Goal: Transaction & Acquisition: Purchase product/service

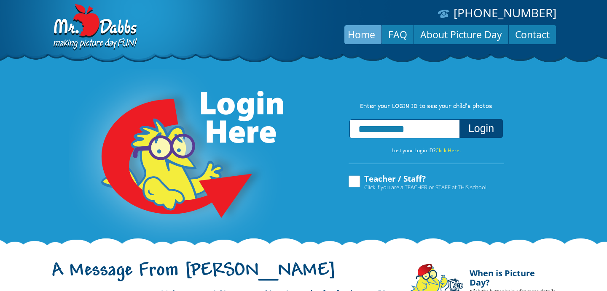
type input "**********"
click at [484, 130] on button "Login" at bounding box center [480, 128] width 43 height 19
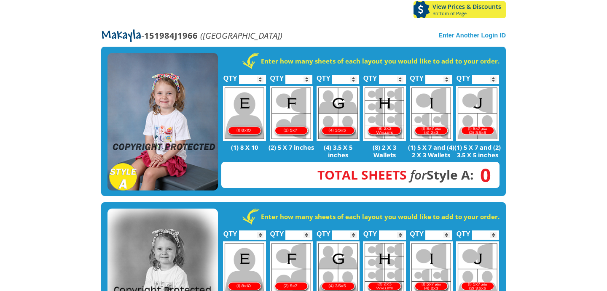
scroll to position [160, 0]
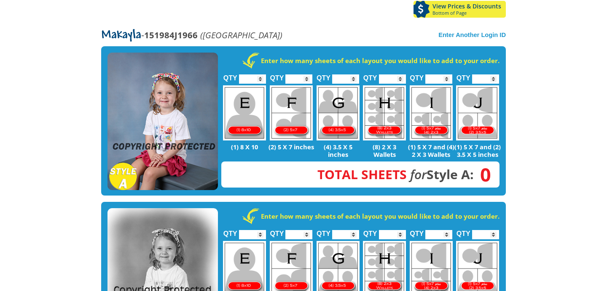
click at [258, 75] on input "*" at bounding box center [252, 79] width 27 height 9
type input "*"
click at [260, 75] on input "*" at bounding box center [252, 79] width 27 height 9
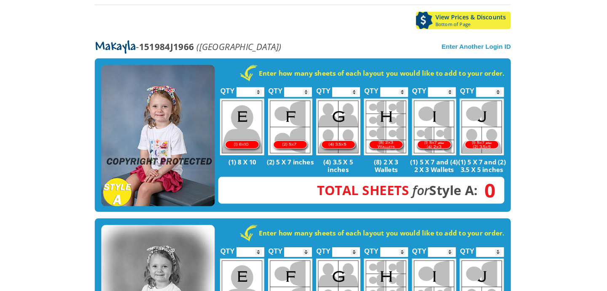
scroll to position [146, 0]
